Goal: Information Seeking & Learning: Check status

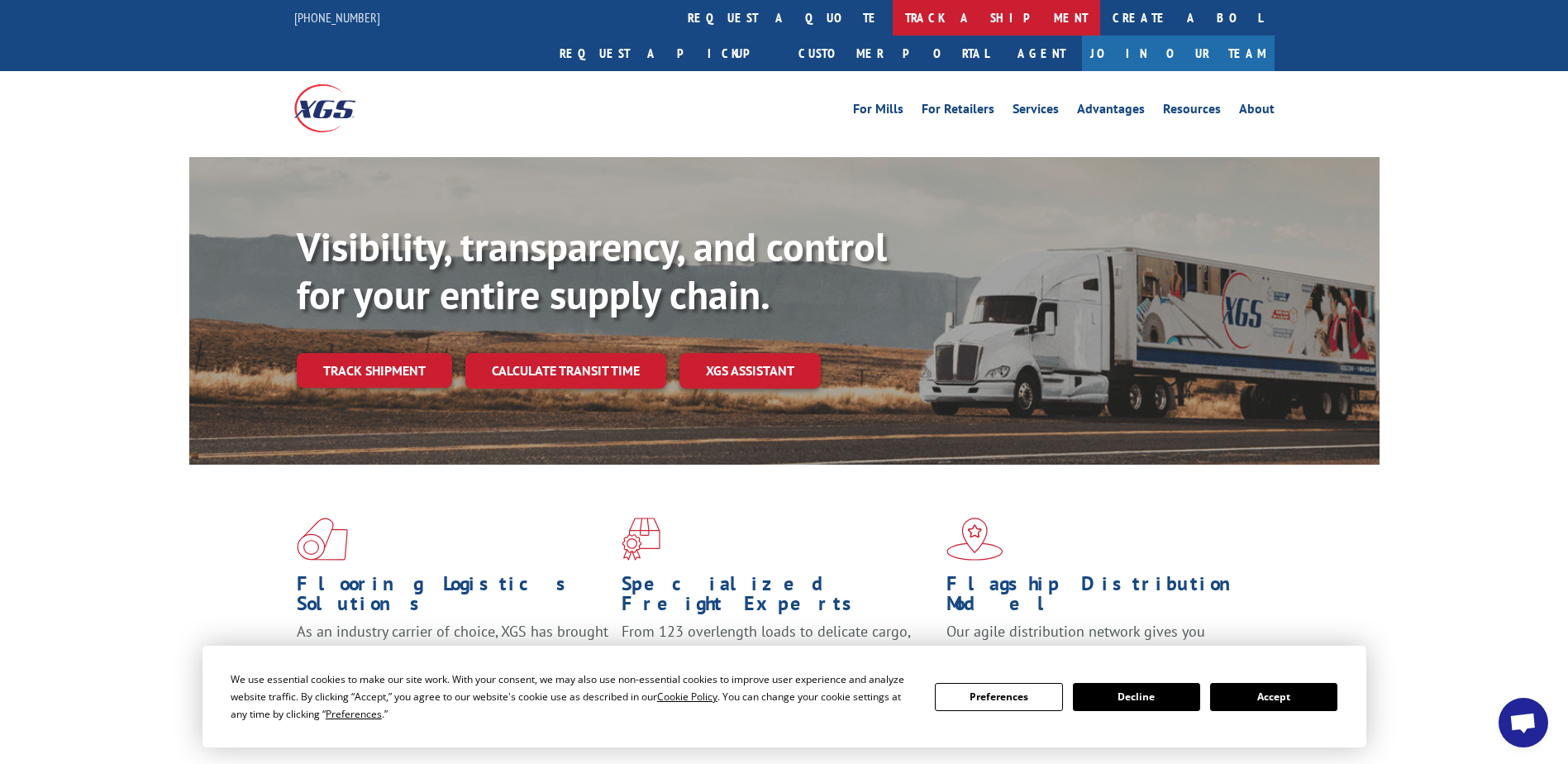
click at [892, 19] on link "track a shipment" at bounding box center [996, 18] width 208 height 35
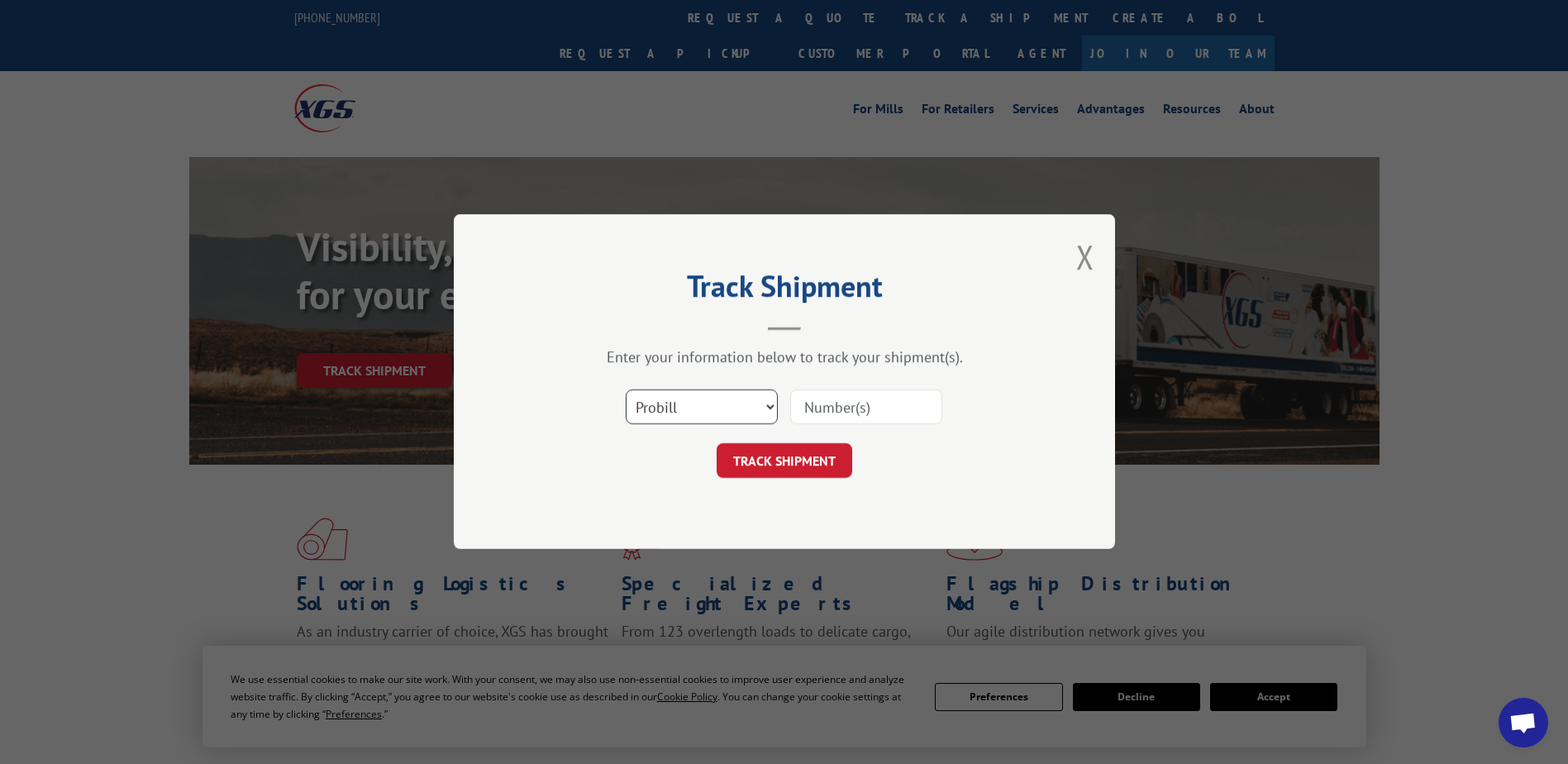
click at [724, 415] on select "Select category... Probill BOL PO" at bounding box center [701, 407] width 152 height 35
select select "bol"
click at [625, 390] on select "Select category... Probill BOL PO" at bounding box center [701, 407] width 152 height 35
click at [841, 406] on input at bounding box center [866, 407] width 152 height 35
type input "2831842"
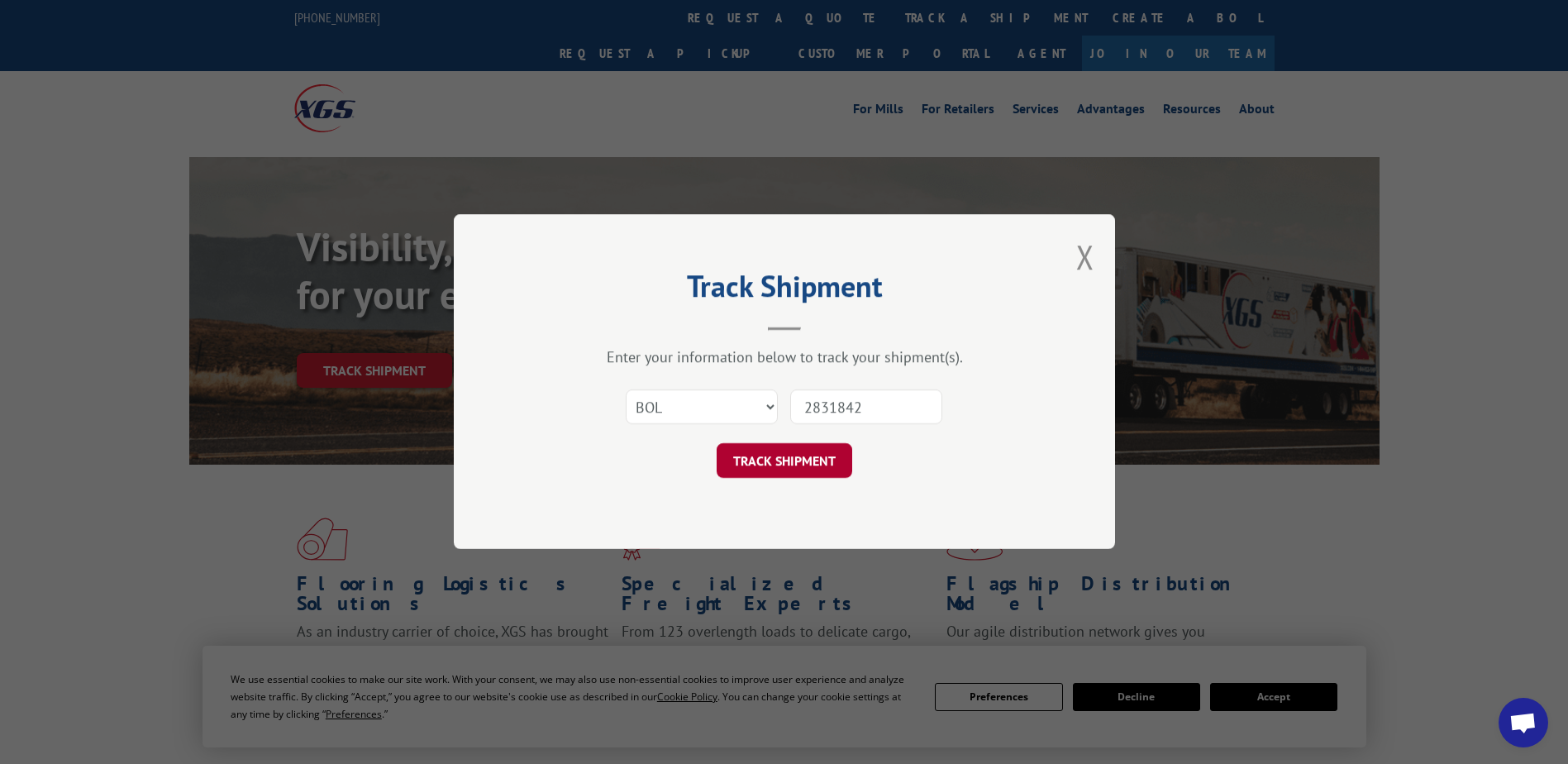
click at [841, 459] on button "TRACK SHIPMENT" at bounding box center [784, 461] width 135 height 35
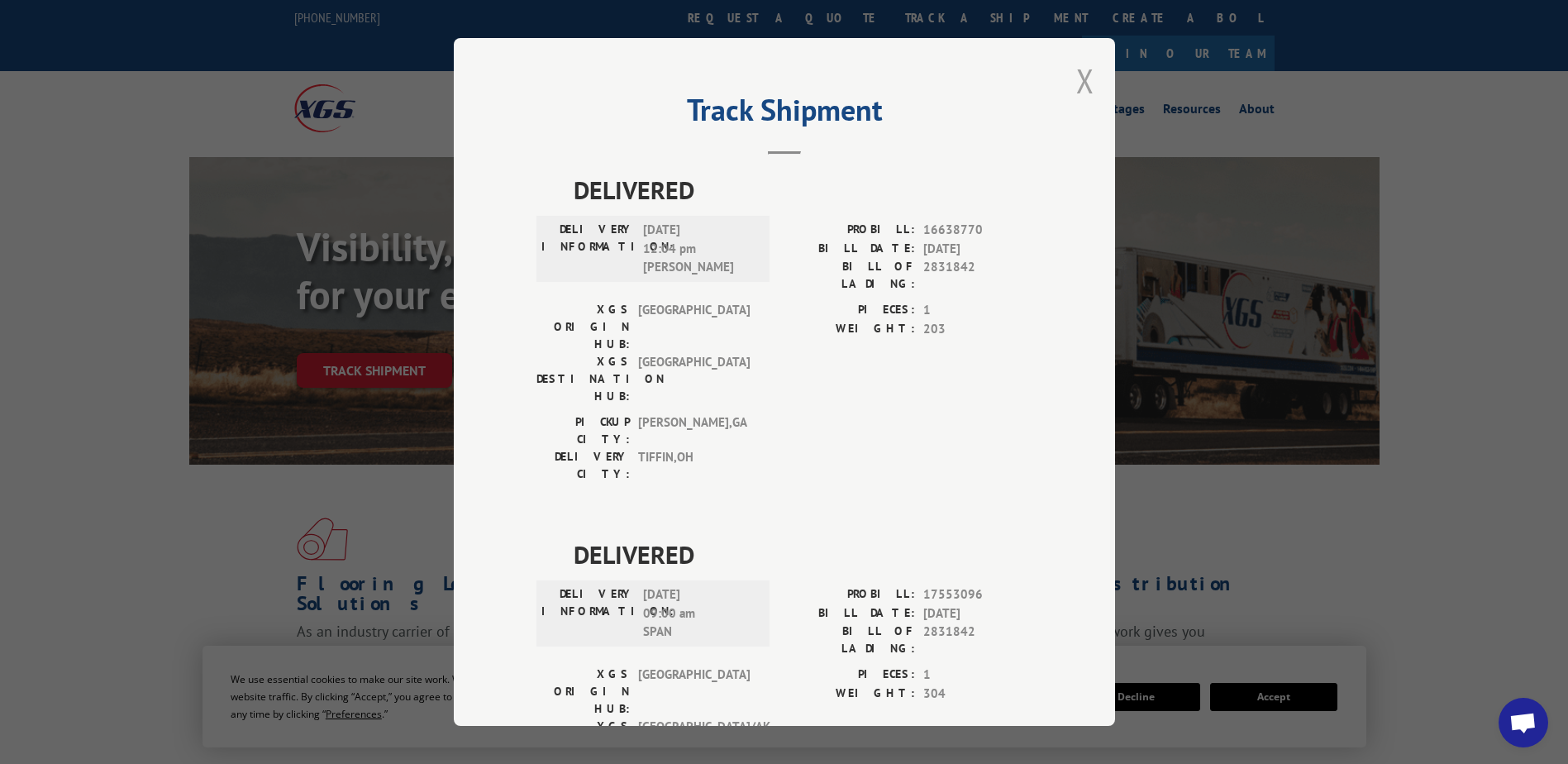
click at [1076, 71] on button "Close modal" at bounding box center [1086, 80] width 19 height 44
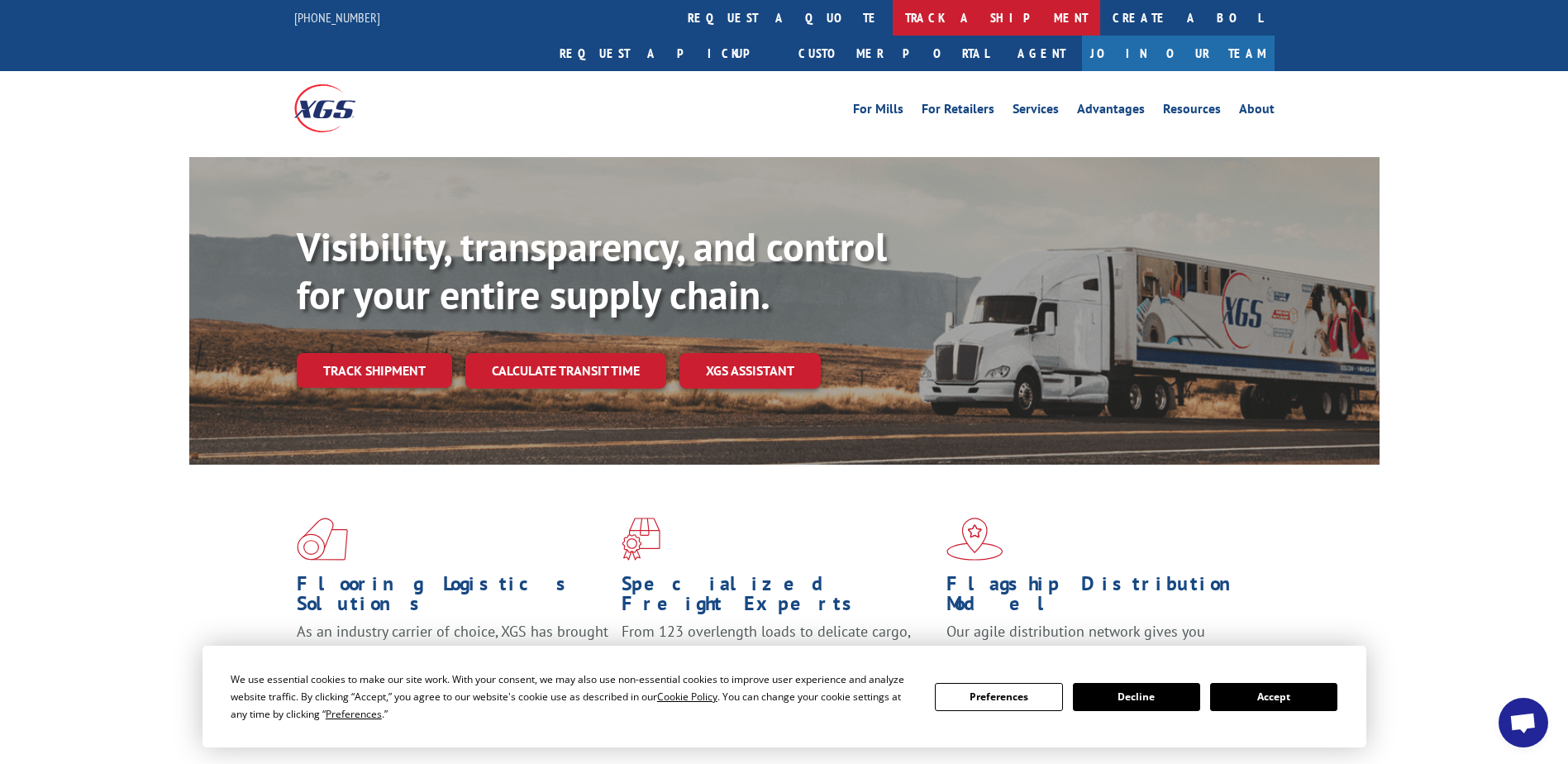
click at [892, 13] on link "track a shipment" at bounding box center [996, 18] width 208 height 35
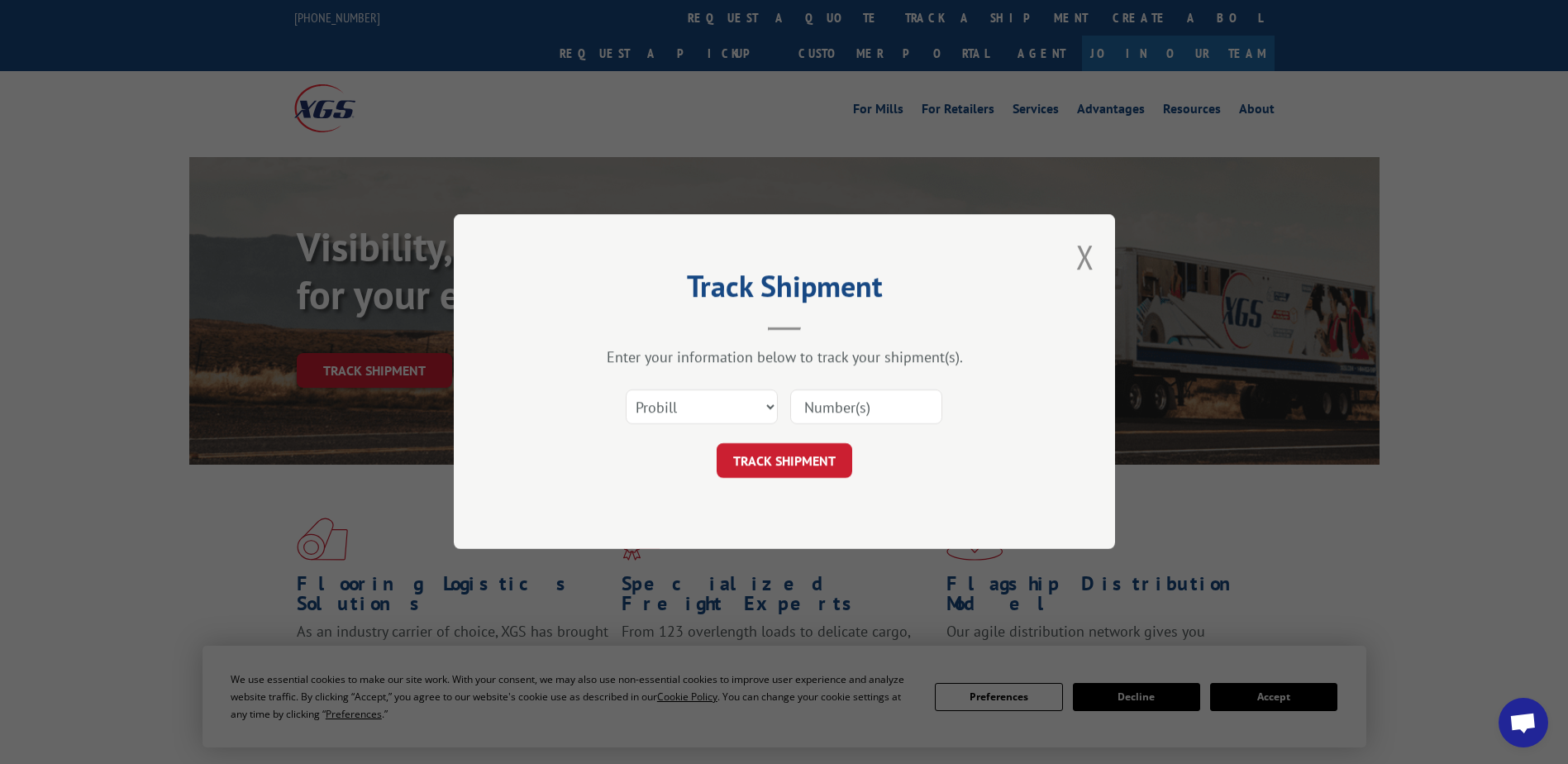
click at [852, 387] on div "Select category... Probill BOL PO" at bounding box center [784, 407] width 496 height 55
click at [855, 391] on input at bounding box center [866, 407] width 152 height 35
click at [669, 406] on select "Select category... Probill BOL PO" at bounding box center [701, 407] width 152 height 35
select select "bol"
click at [625, 390] on select "Select category... Probill BOL PO" at bounding box center [701, 407] width 152 height 35
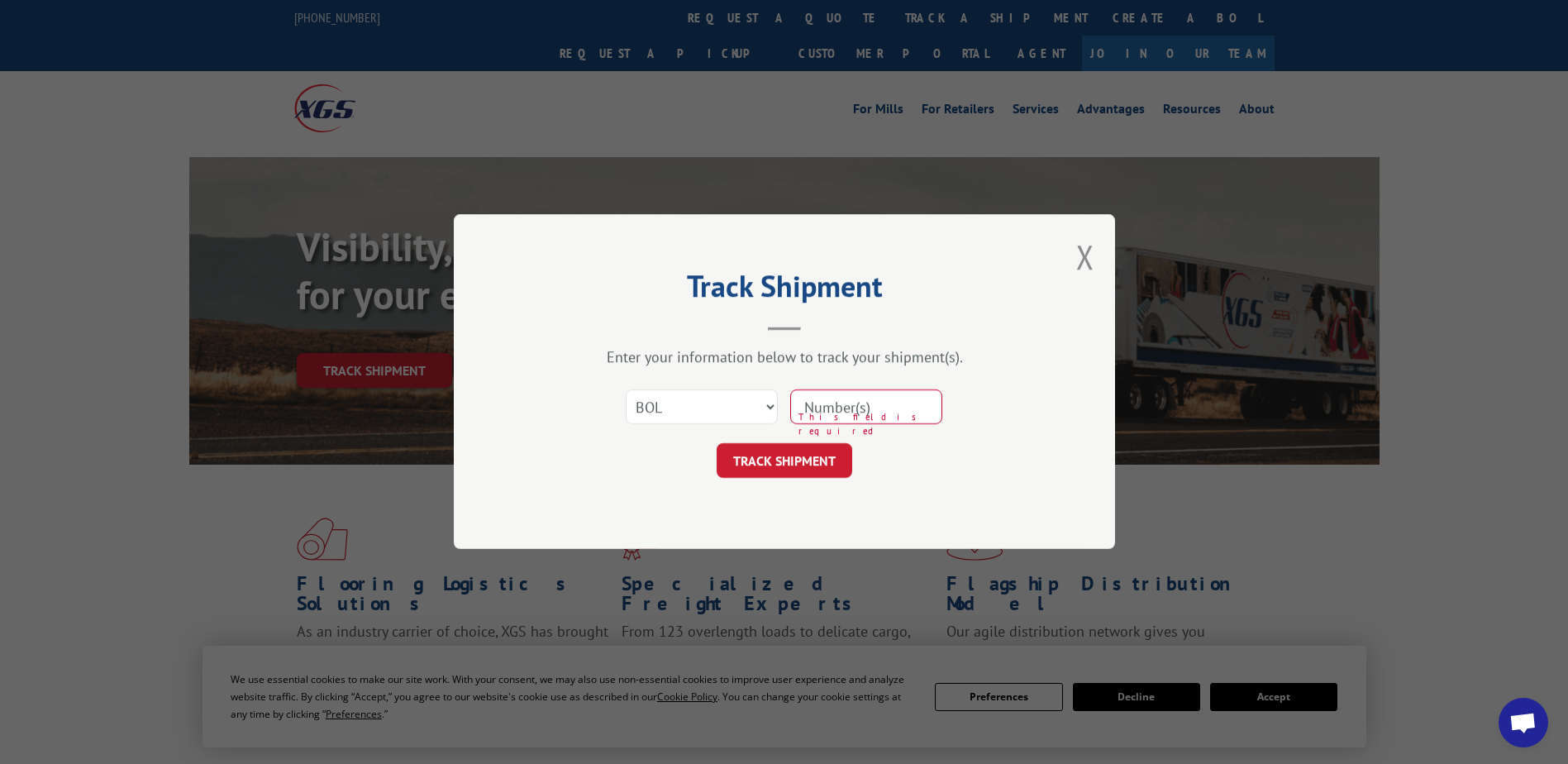
click at [848, 412] on input at bounding box center [866, 407] width 152 height 35
type input "2832154"
click at [816, 458] on button "TRACK SHIPMENT" at bounding box center [784, 461] width 135 height 35
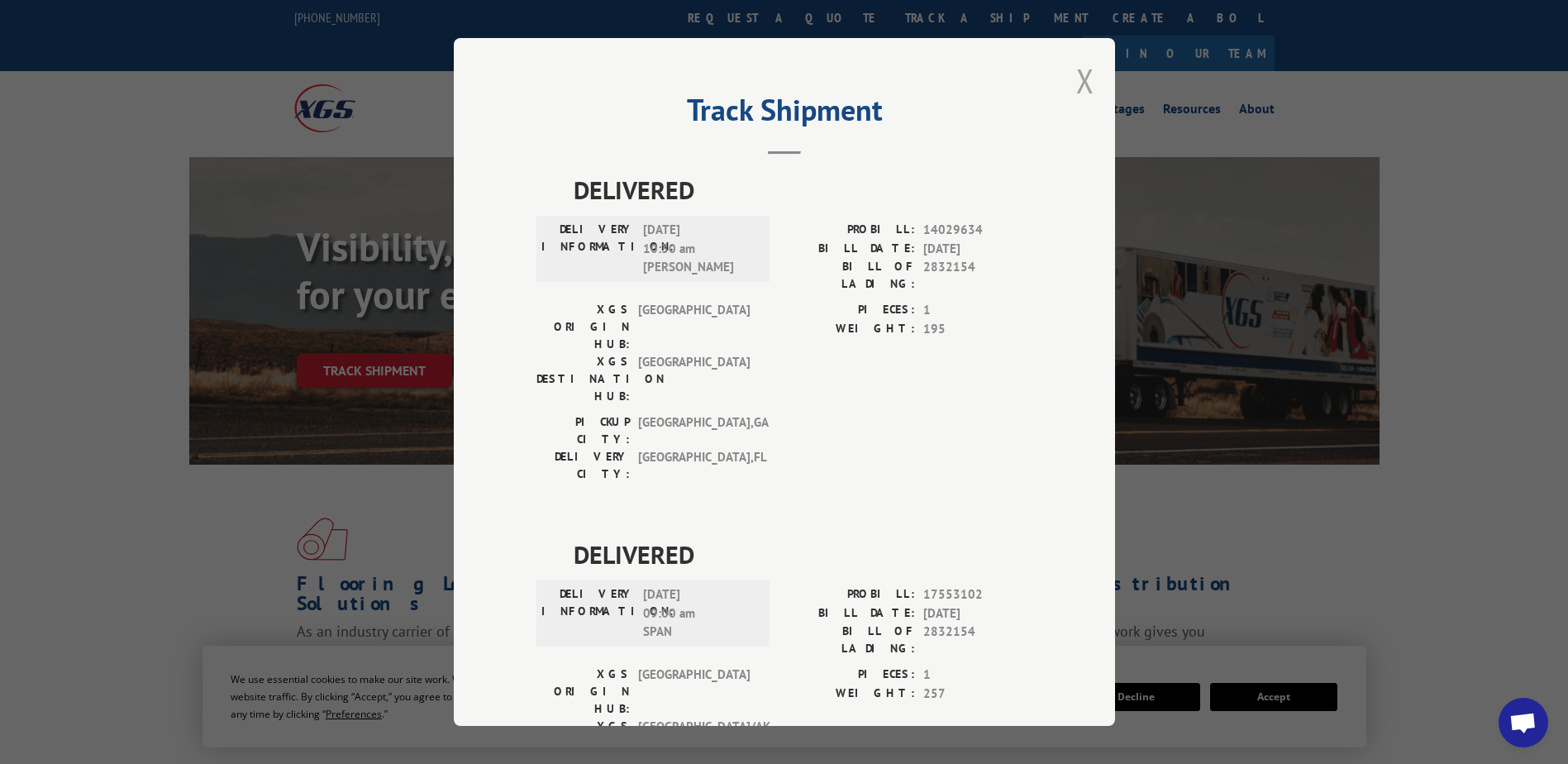
click at [1081, 76] on button "Close modal" at bounding box center [1086, 80] width 19 height 44
